Goal: Navigation & Orientation: Find specific page/section

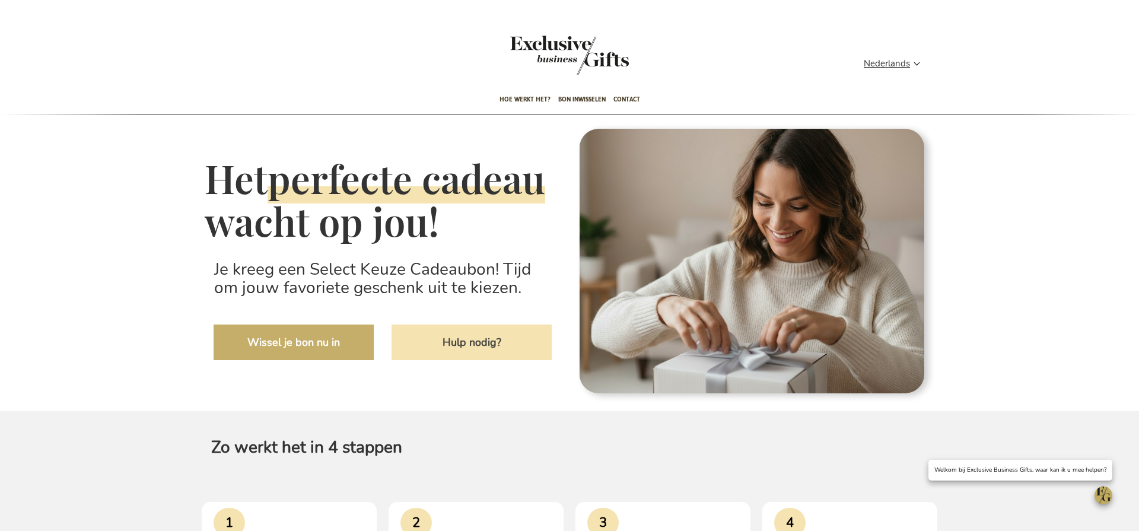
type input "administrator"
click at [576, 87] on div "Toggle Nav" at bounding box center [569, 63] width 119 height 54
click at [526, 95] on span "Hoe werkt het?" at bounding box center [524, 99] width 51 height 28
type input "administrator"
click at [581, 97] on span "Bon inwisselen" at bounding box center [581, 99] width 47 height 28
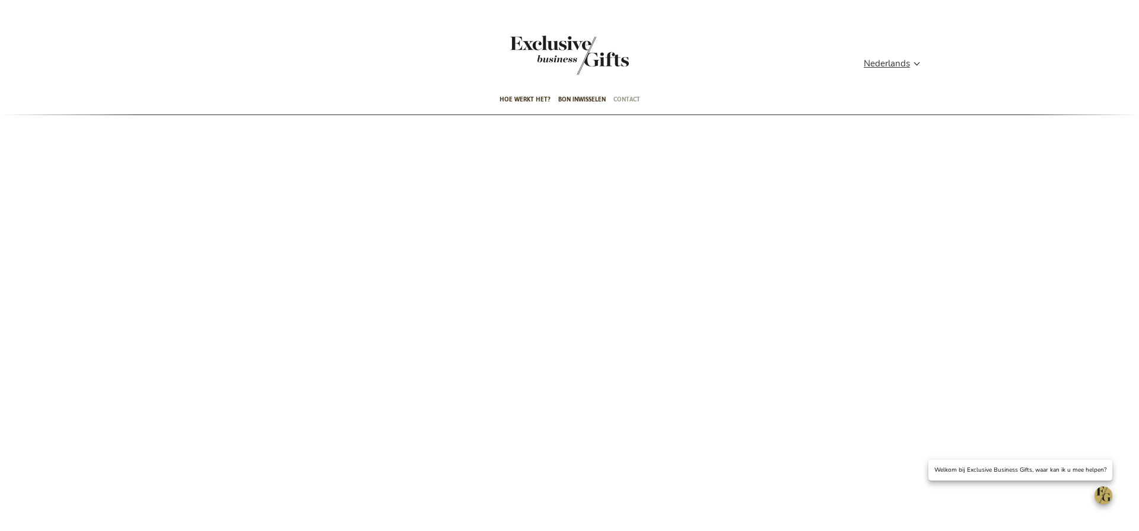
type input "administrator"
click at [620, 100] on span "Contact" at bounding box center [626, 99] width 27 height 28
